Goal: Information Seeking & Learning: Learn about a topic

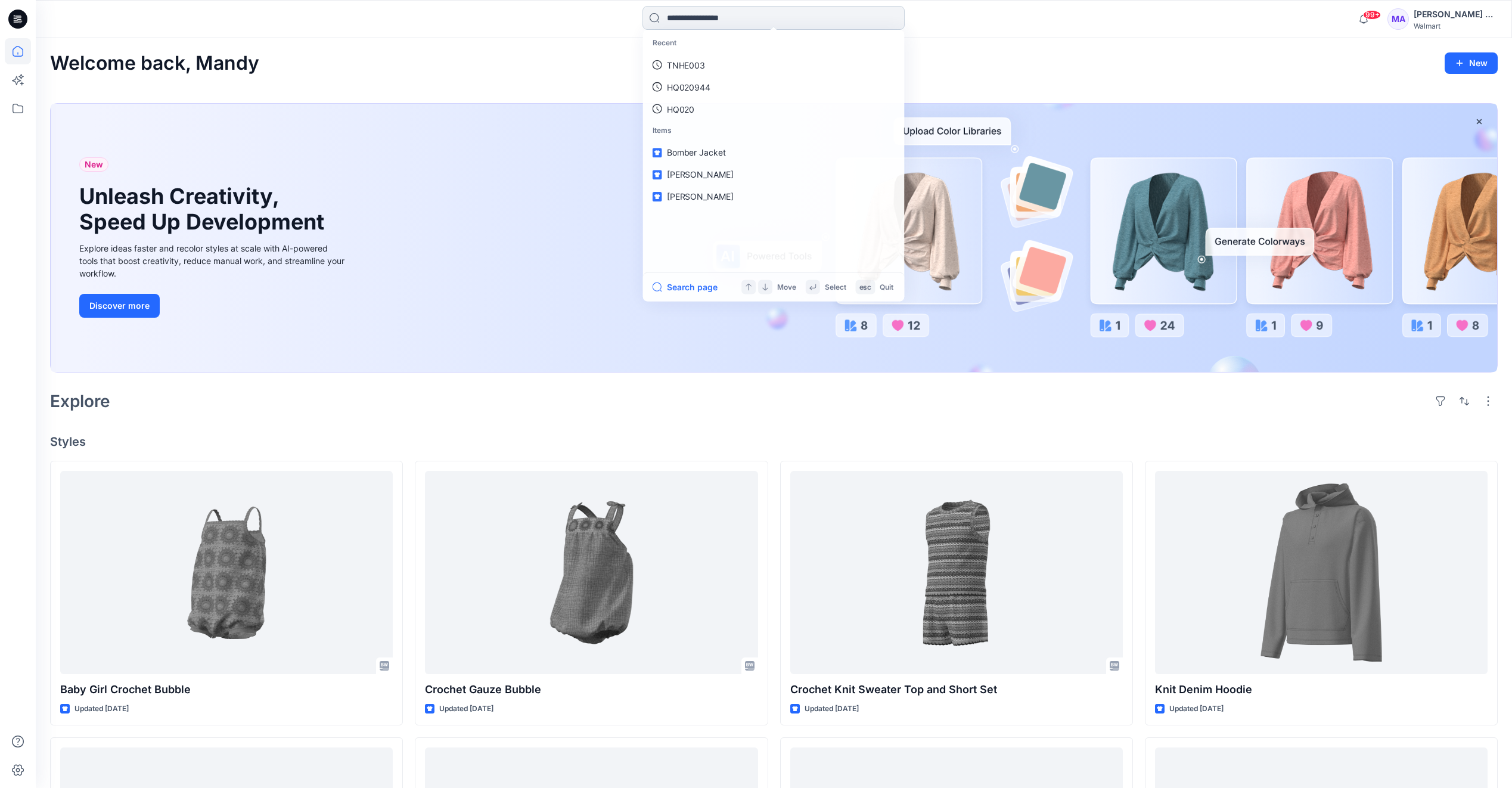
click at [788, 23] on input at bounding box center [773, 17] width 262 height 24
type input "********"
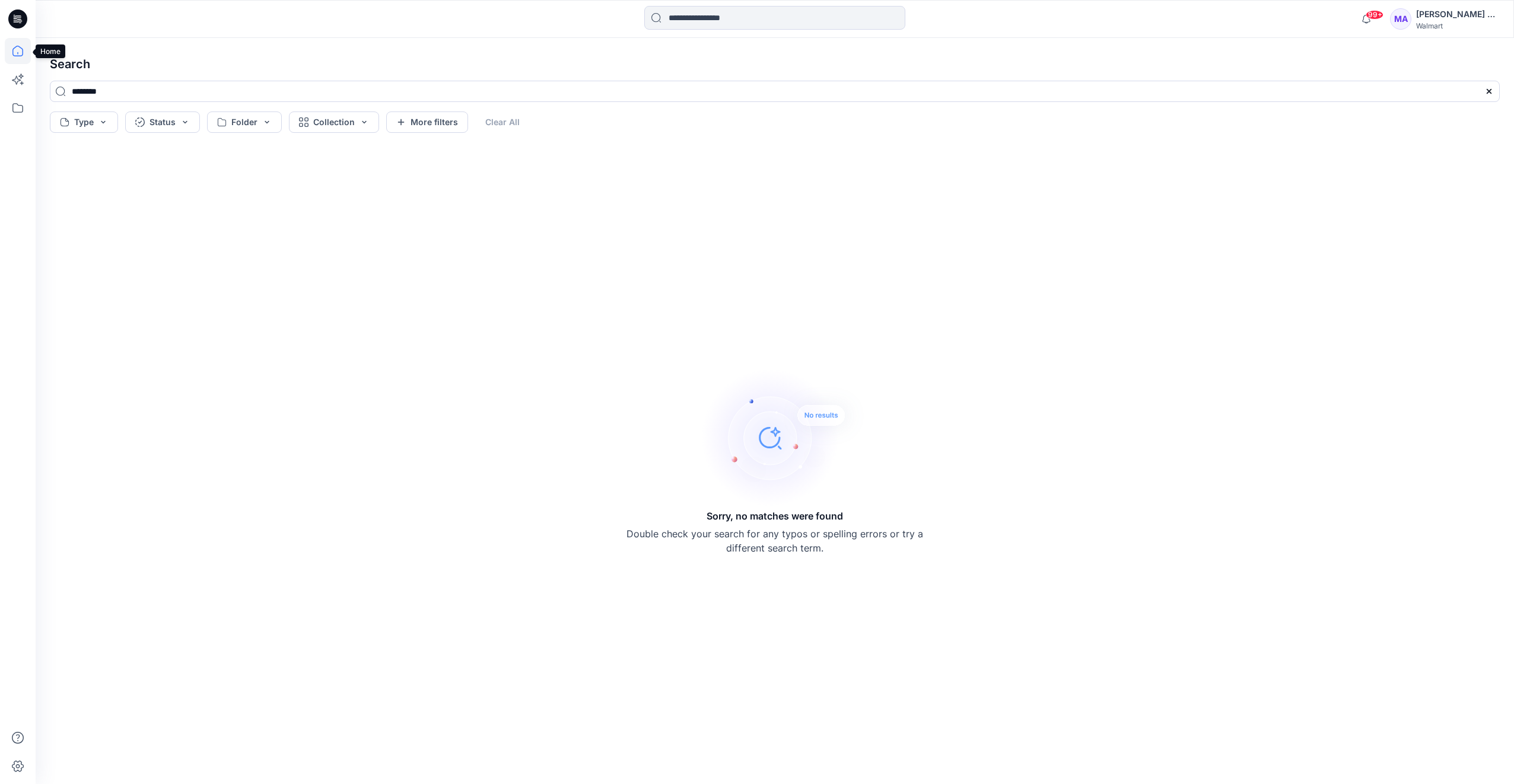
click at [17, 47] on icon at bounding box center [18, 51] width 26 height 26
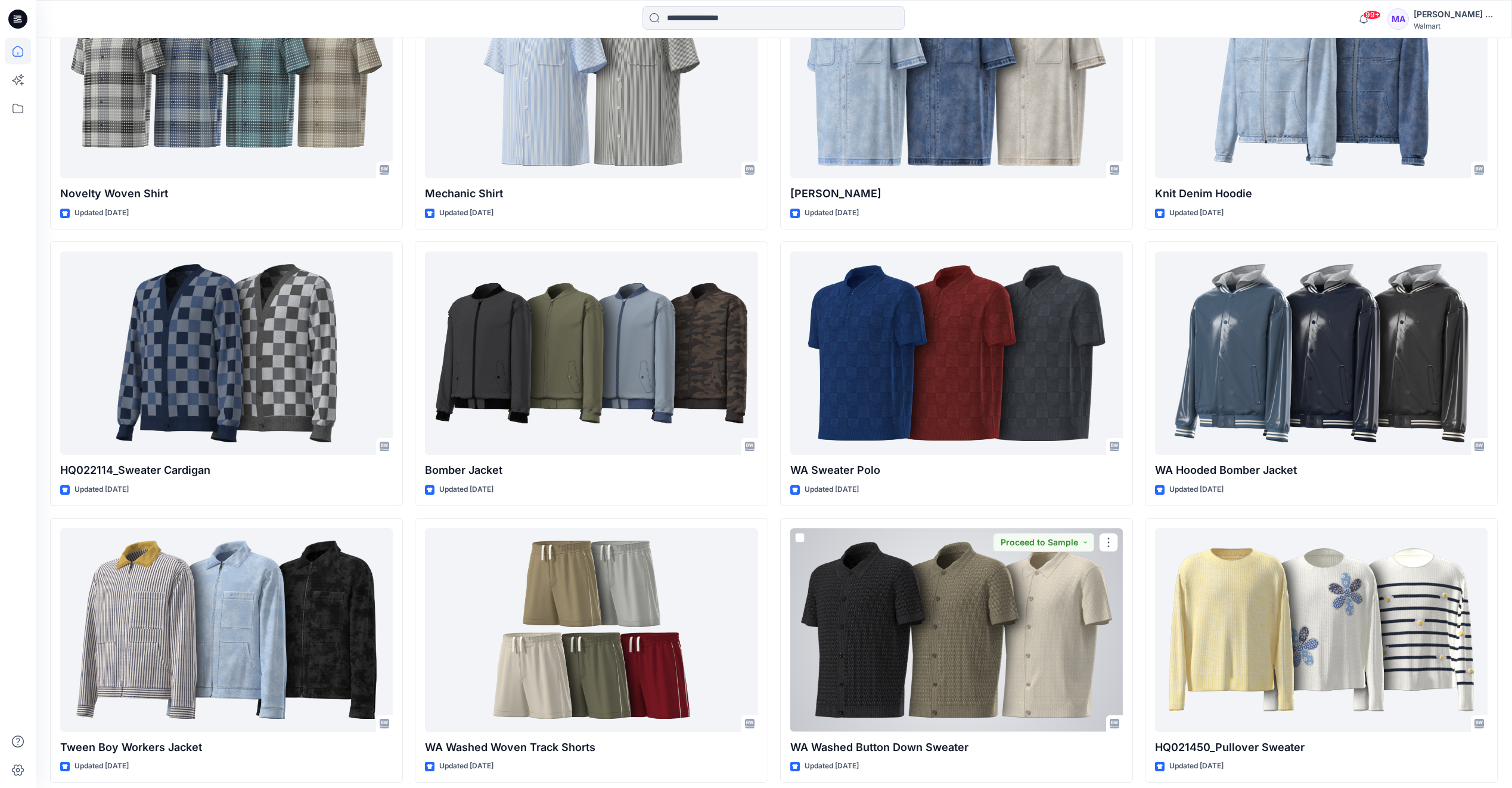
scroll to position [8237, 0]
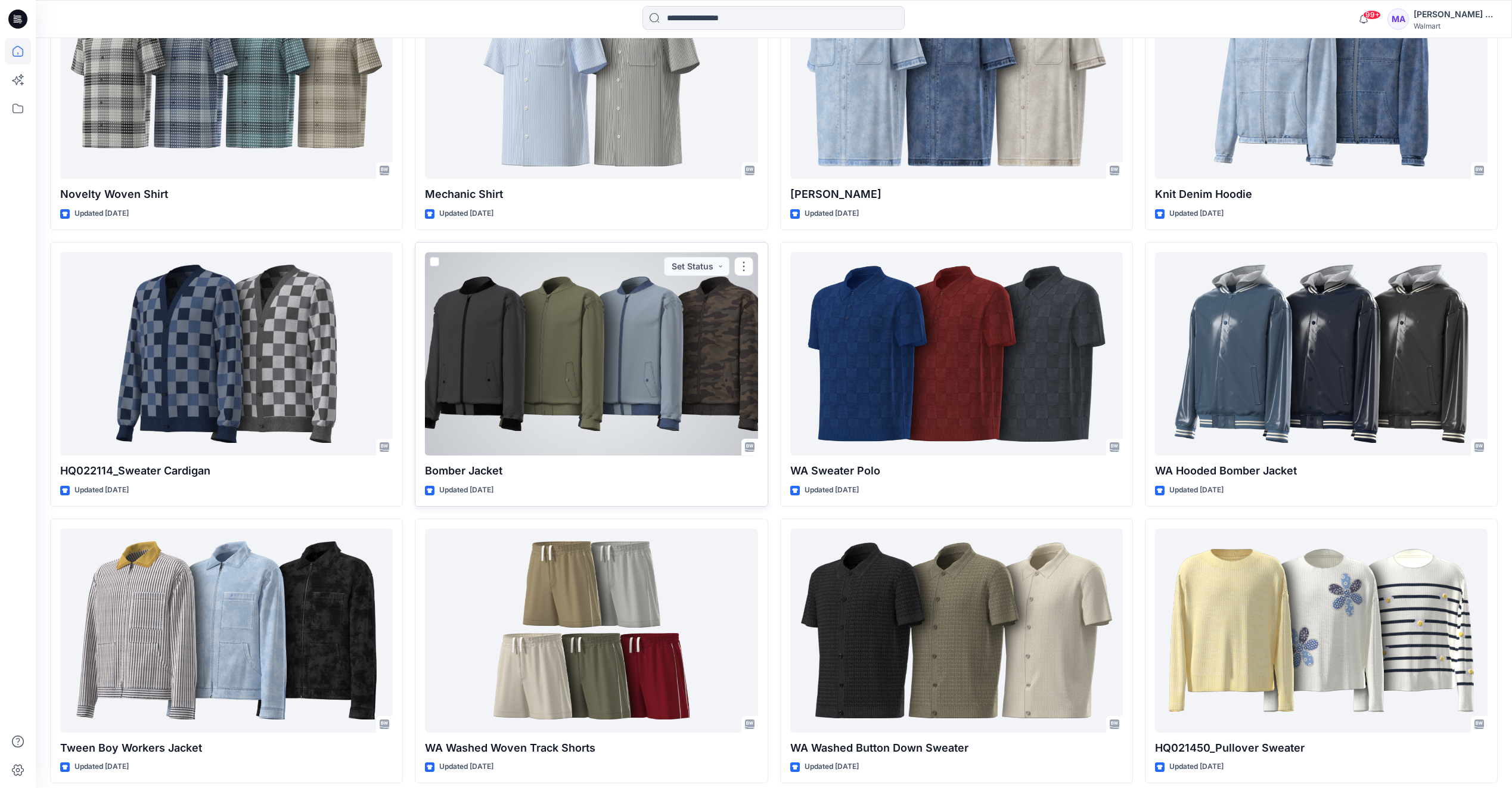
click at [640, 394] on div at bounding box center [591, 353] width 332 height 203
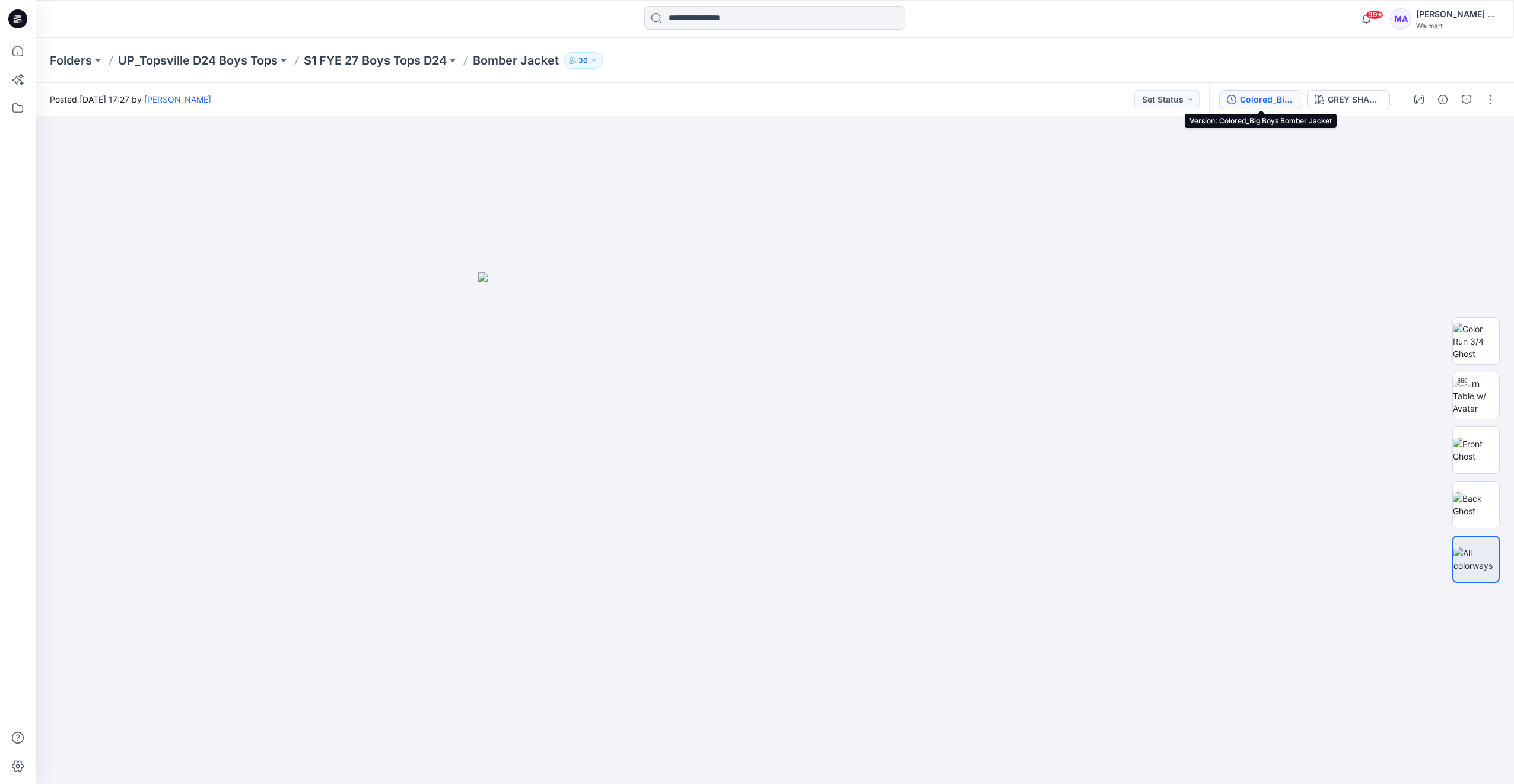
click at [1262, 98] on div "Colored_Big Boys Bomber Jacket" at bounding box center [1267, 99] width 55 height 13
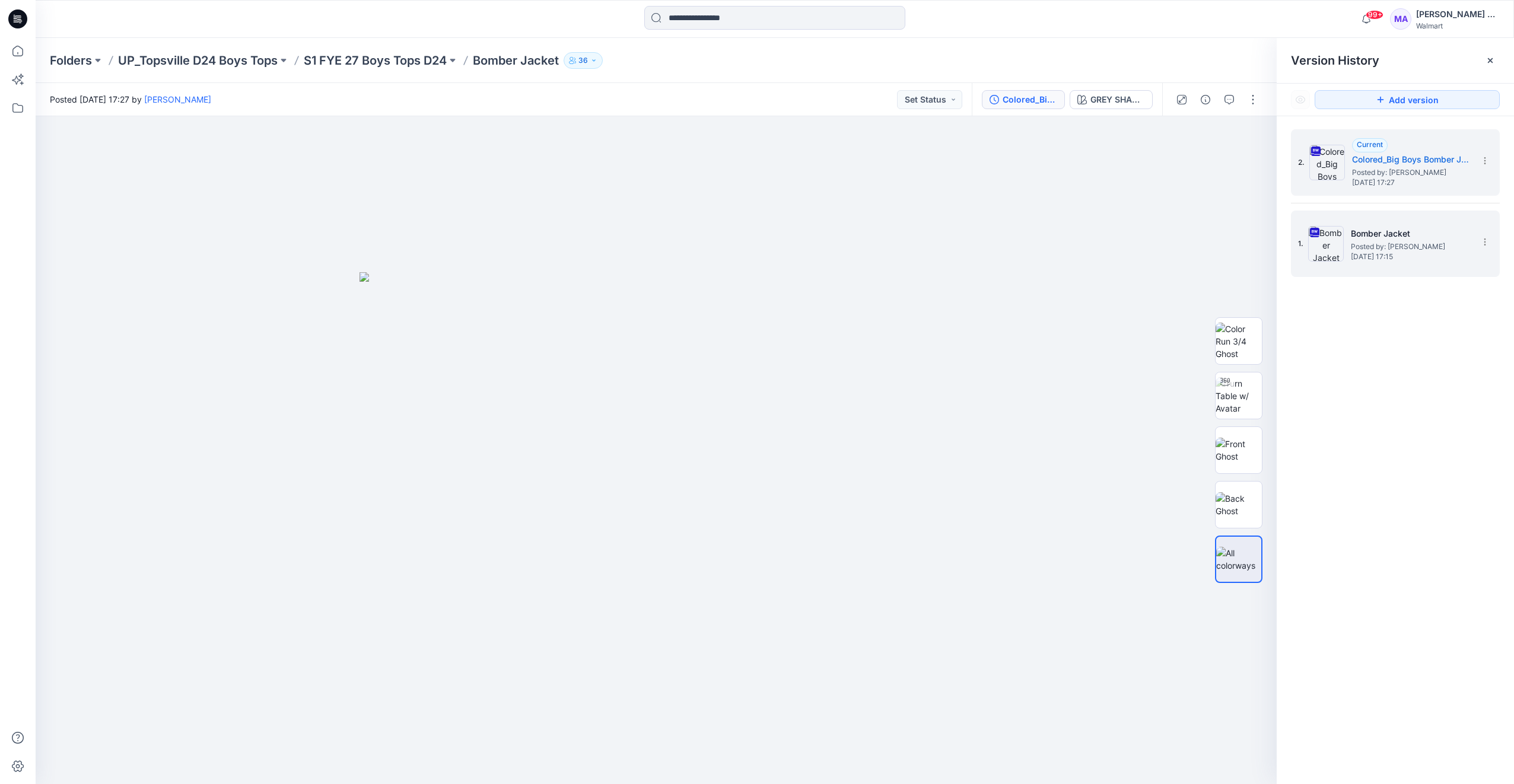
click at [1353, 256] on span "[DATE] 17:15" at bounding box center [1410, 256] width 119 height 8
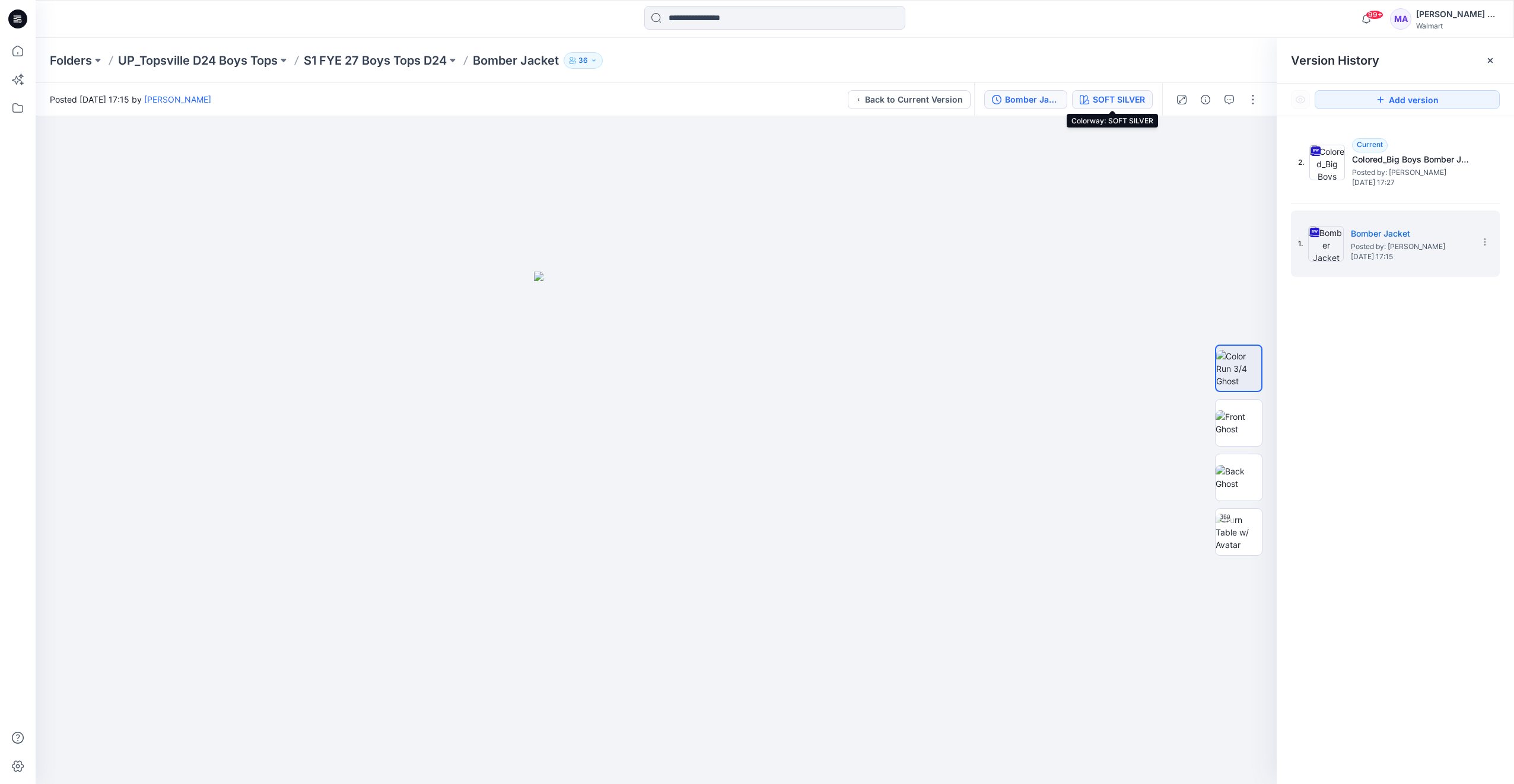
click at [1120, 100] on div "SOFT SILVER" at bounding box center [1119, 99] width 52 height 13
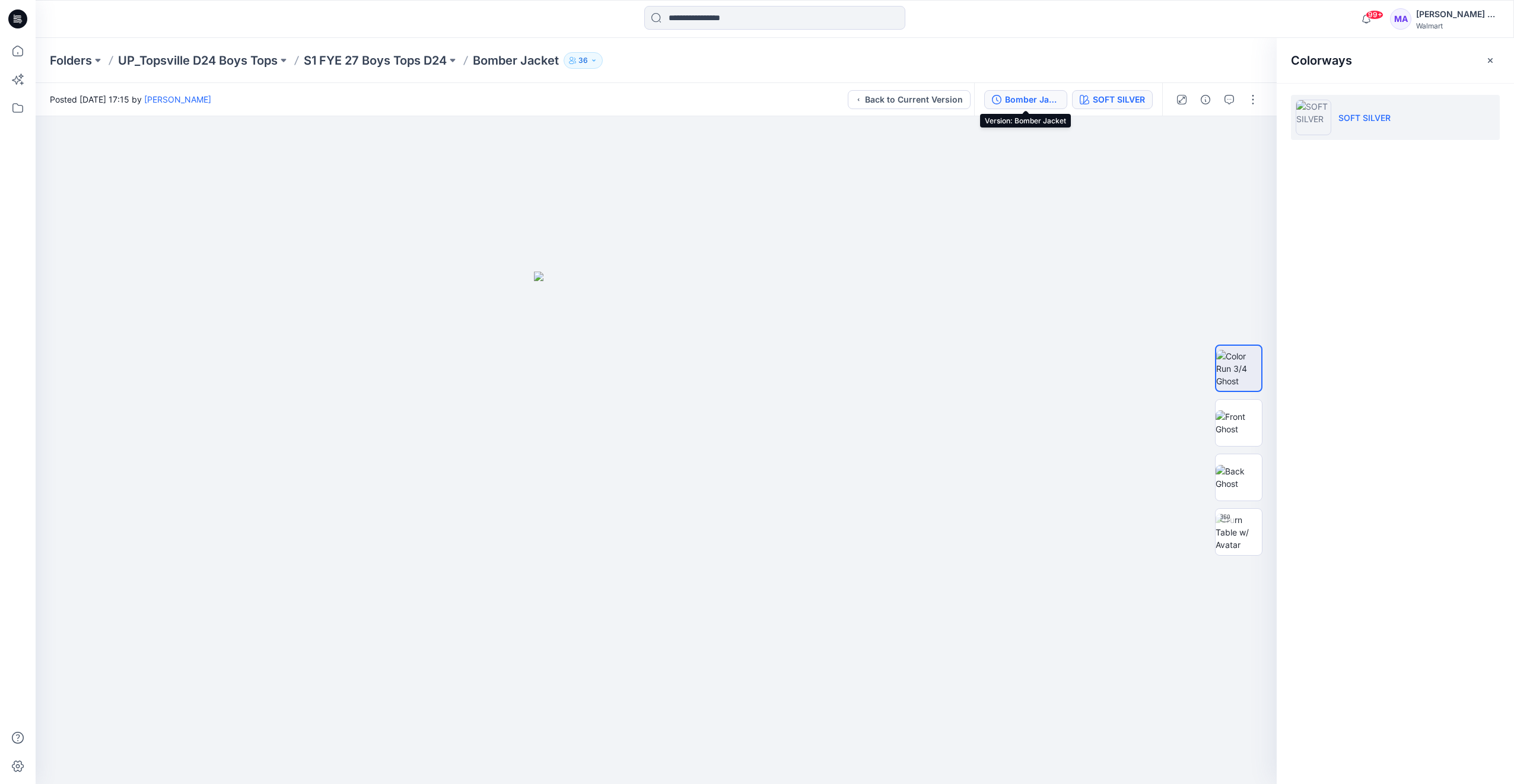
click at [1035, 104] on div "Bomber Jacket" at bounding box center [1032, 99] width 55 height 13
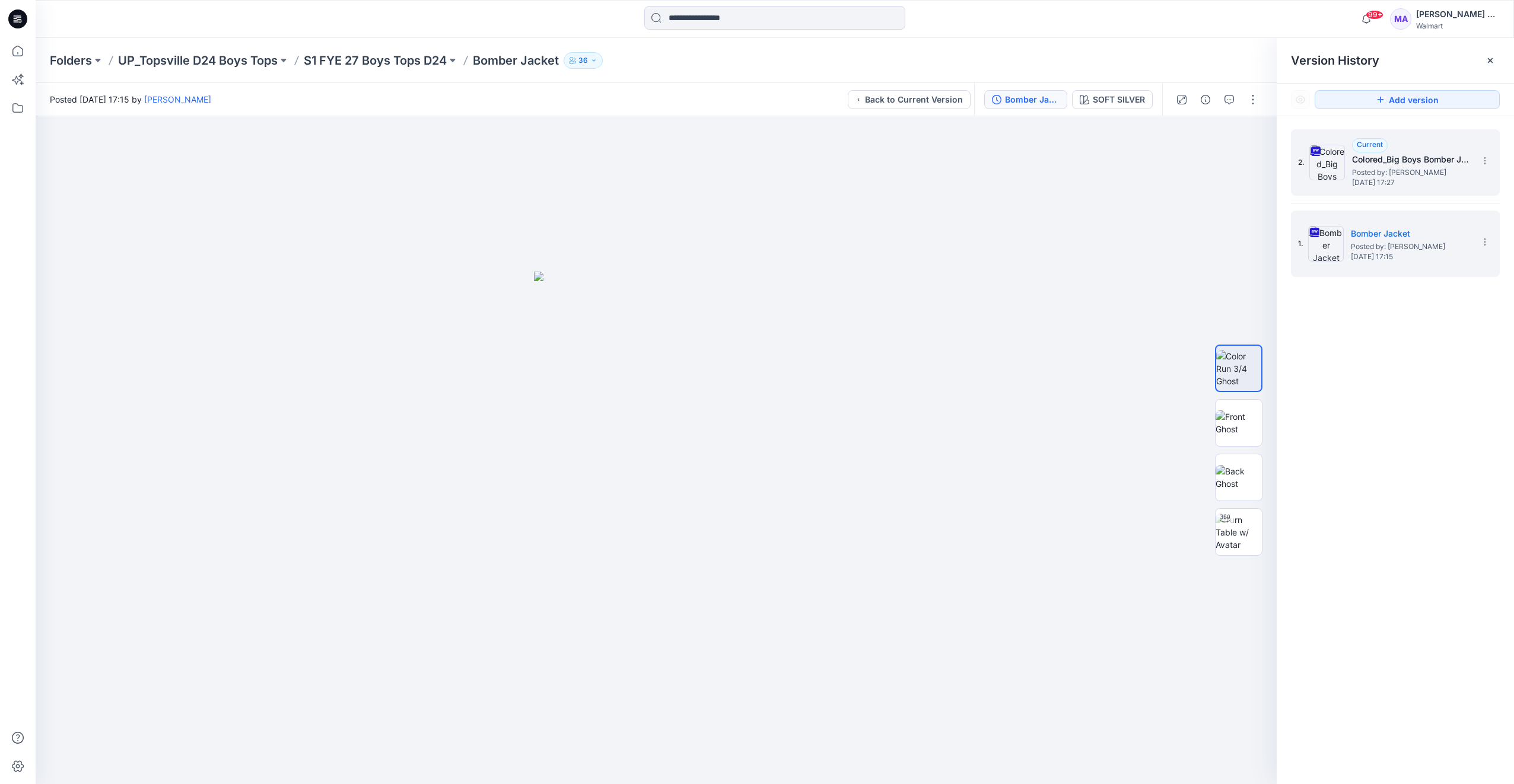
click at [1389, 171] on span "Posted by: [PERSON_NAME]" at bounding box center [1411, 173] width 119 height 12
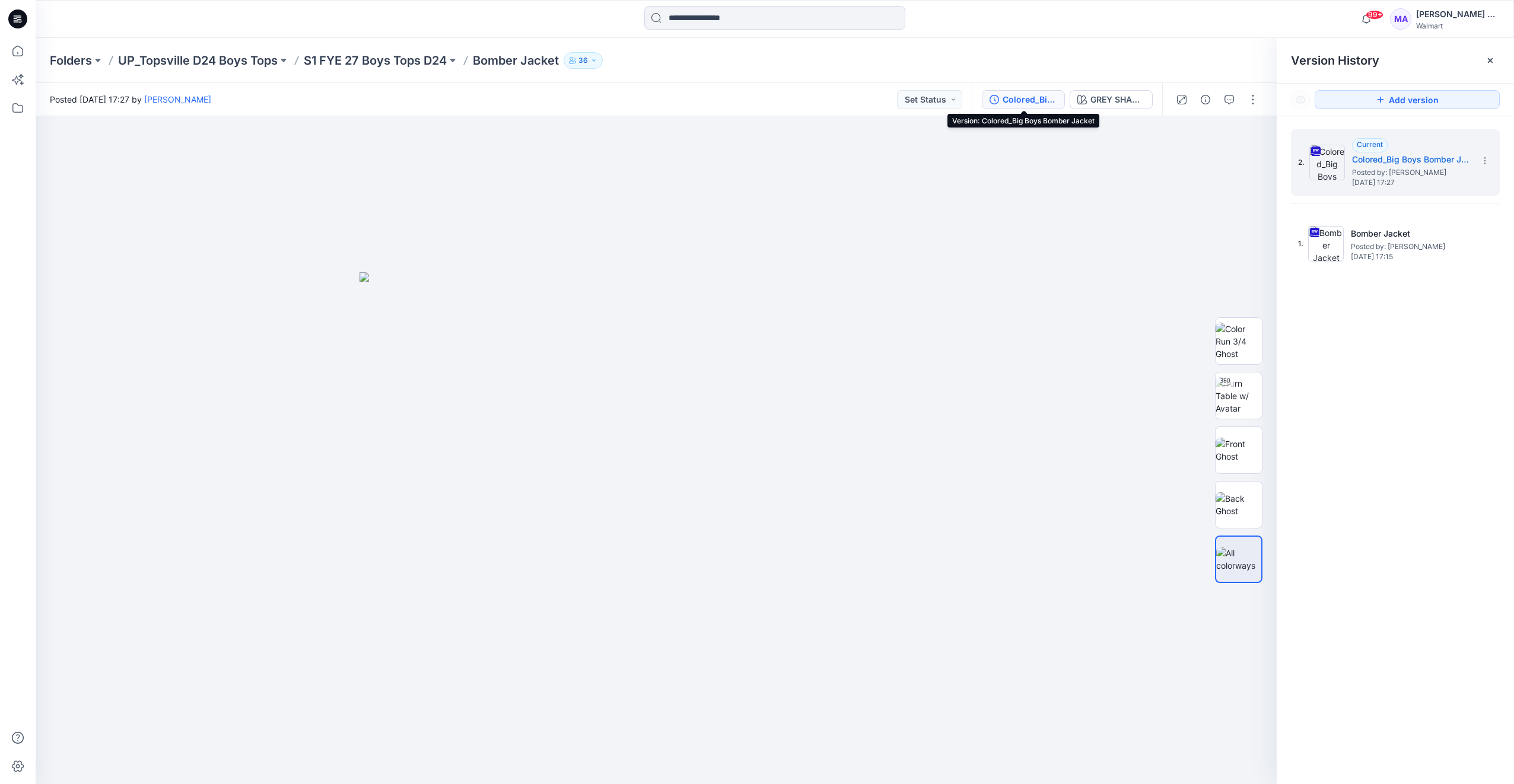
click at [1031, 99] on div "Colored_Big Boys Bomber Jacket" at bounding box center [1030, 99] width 55 height 13
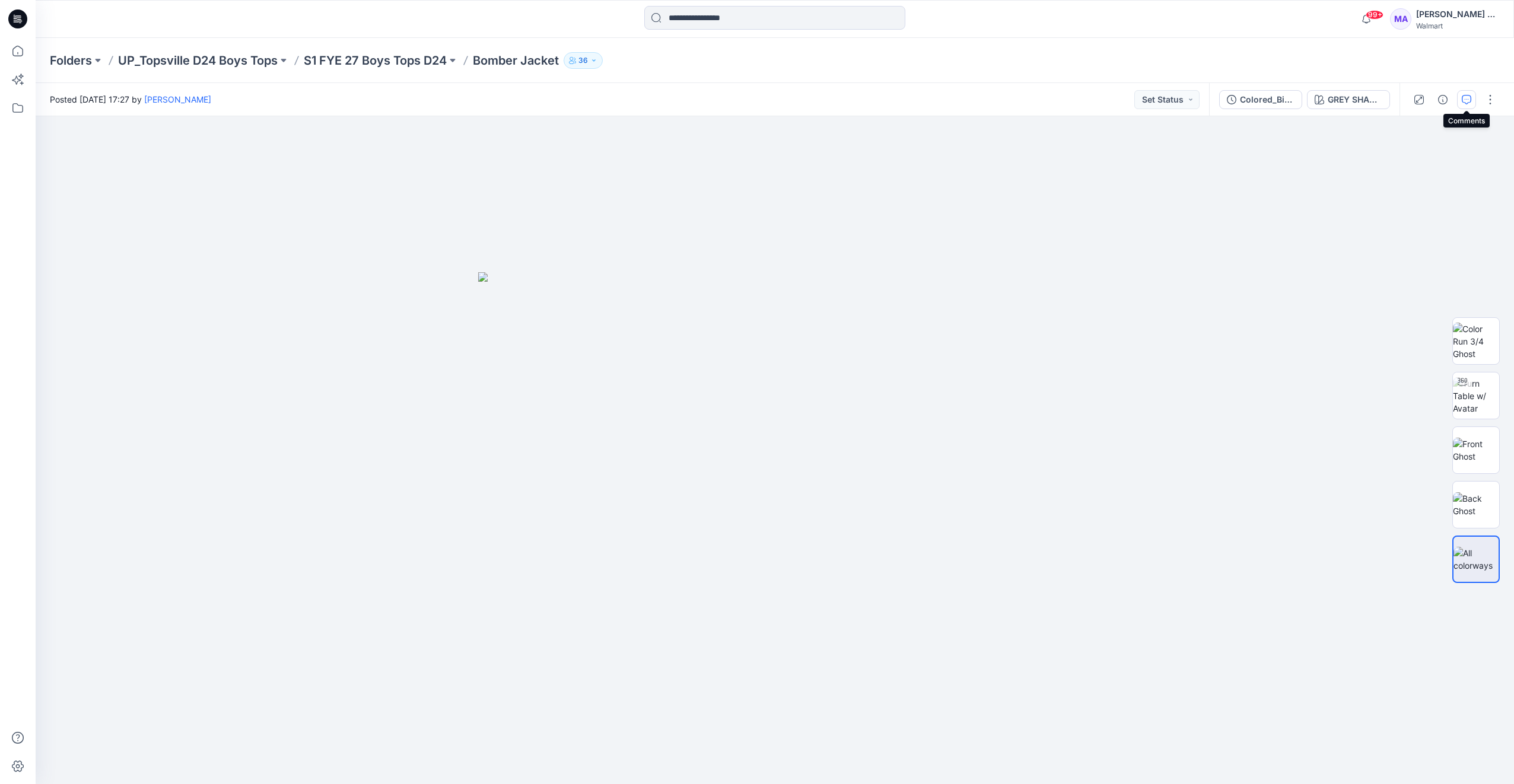
click at [1467, 102] on icon "button" at bounding box center [1466, 100] width 10 height 10
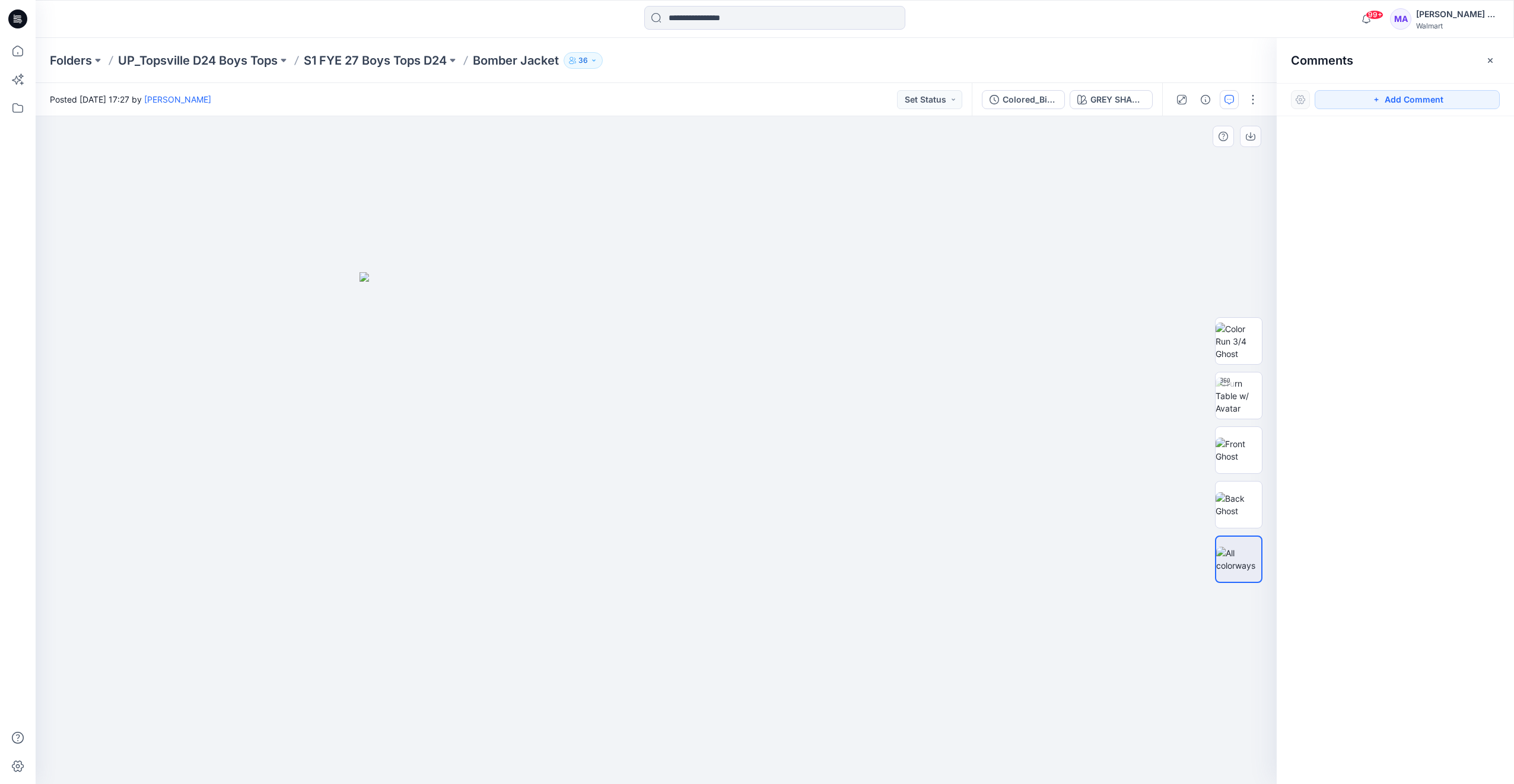
click at [1163, 220] on div at bounding box center [656, 450] width 1241 height 668
click at [1039, 98] on div "Colored_Big Boys Bomber Jacket" at bounding box center [1030, 99] width 55 height 13
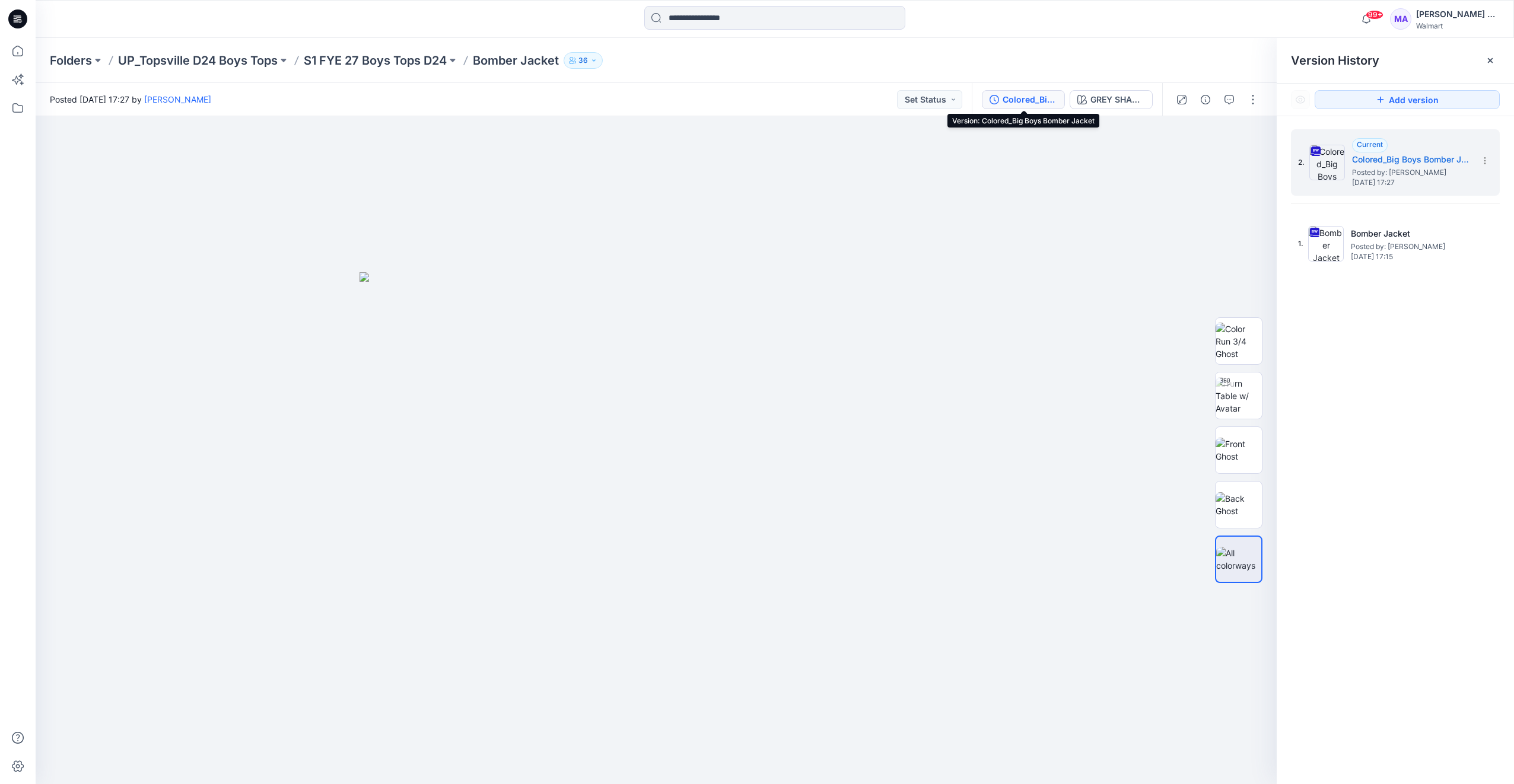
click at [1033, 102] on div "Colored_Big Boys Bomber Jacket" at bounding box center [1030, 99] width 55 height 13
